Goal: Check status: Check status

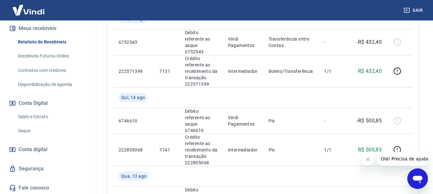
scroll to position [140, 0]
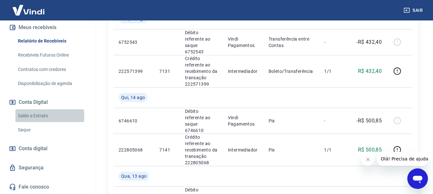
click at [37, 117] on link "Saldo e Extrato" at bounding box center [51, 116] width 73 height 13
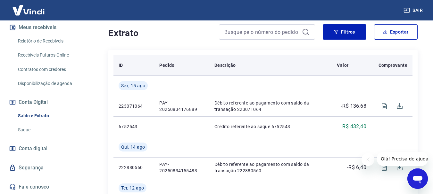
scroll to position [128, 0]
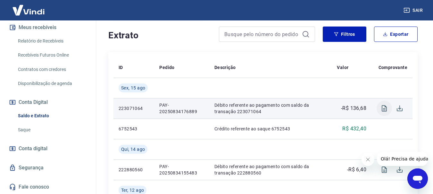
click at [383, 109] on icon "Visualizar" at bounding box center [383, 108] width 5 height 6
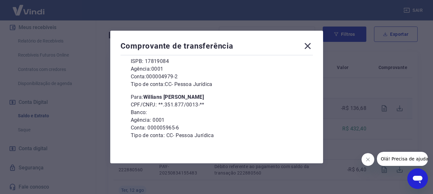
scroll to position [87, 0]
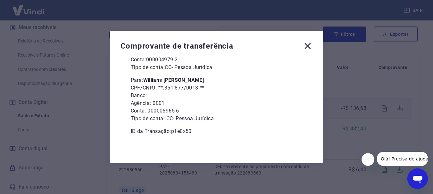
click at [310, 45] on icon at bounding box center [307, 46] width 6 height 6
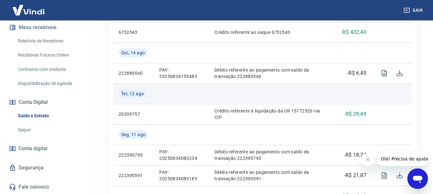
scroll to position [320, 0]
